Goal: Task Accomplishment & Management: Manage account settings

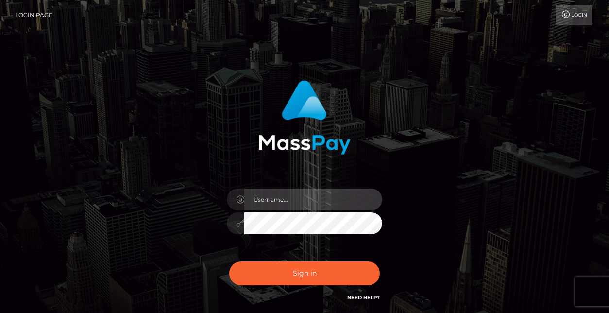
click at [285, 197] on input "text" at bounding box center [313, 200] width 138 height 22
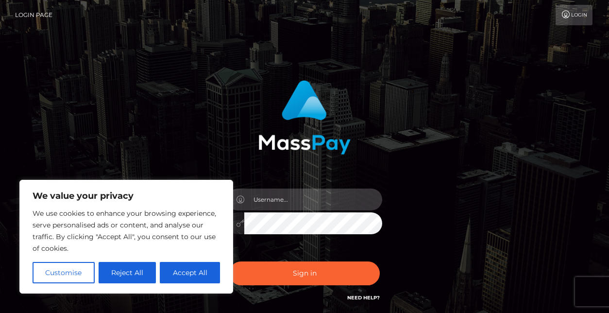
type input "[PERSON_NAME][EMAIL_ADDRESS][DOMAIN_NAME]"
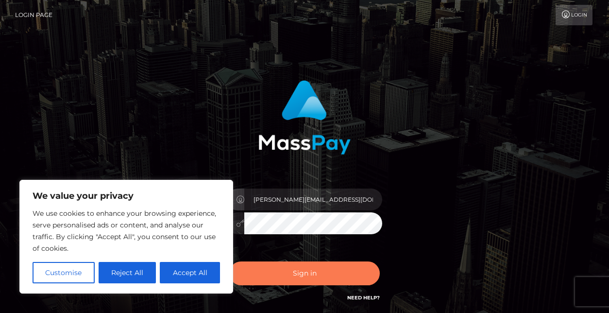
click at [302, 274] on button "Sign in" at bounding box center [304, 273] width 151 height 24
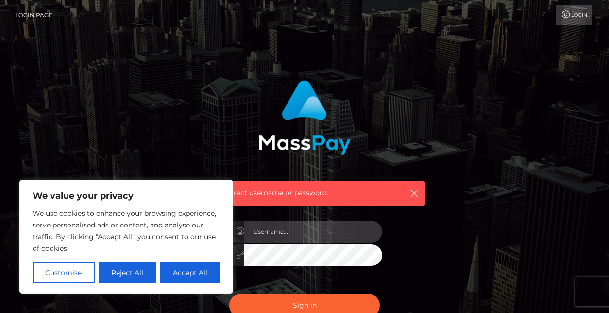
click at [266, 235] on input "text" at bounding box center [313, 232] width 138 height 22
type input "[PERSON_NAME][EMAIL_ADDRESS][DOMAIN_NAME]"
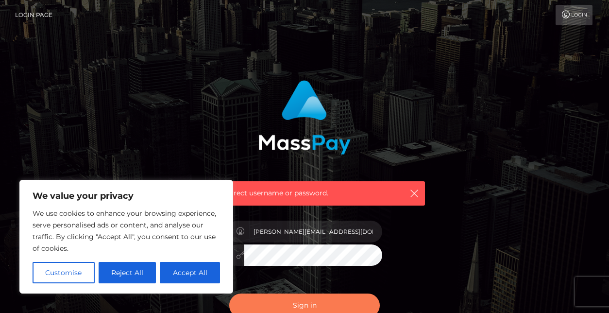
click at [295, 296] on button "Sign in" at bounding box center [304, 306] width 151 height 24
